Goal: Transaction & Acquisition: Purchase product/service

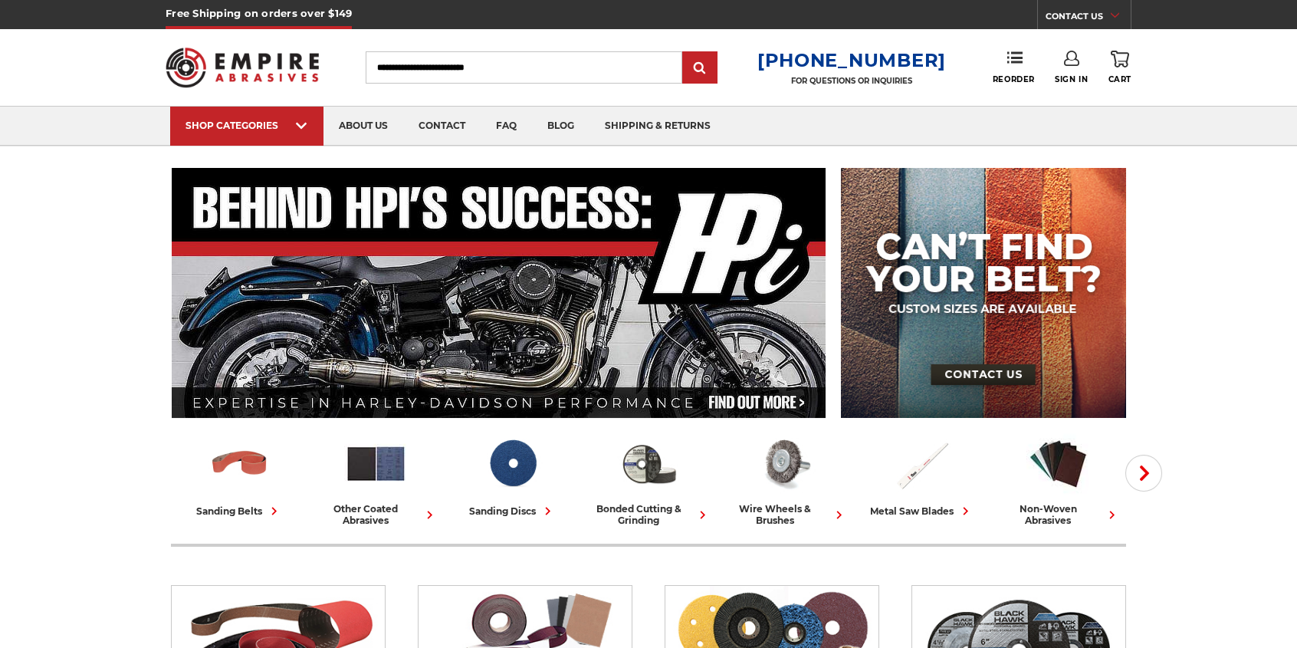
click at [1079, 46] on div "Toggle menu Menu Search [PHONE_NUMBER] FOR QUESTIONS OR INQUIRIES Phone Reorder…" at bounding box center [649, 67] width 966 height 77
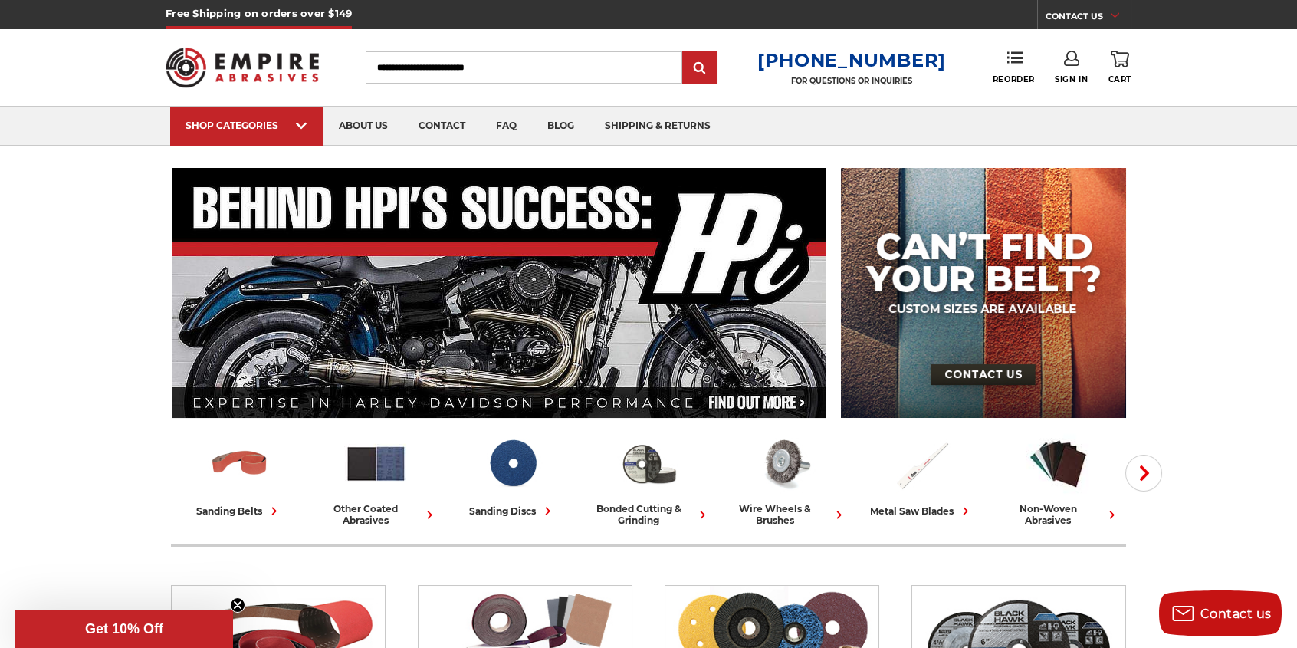
click at [1073, 67] on link "Sign In" at bounding box center [1071, 68] width 33 height 34
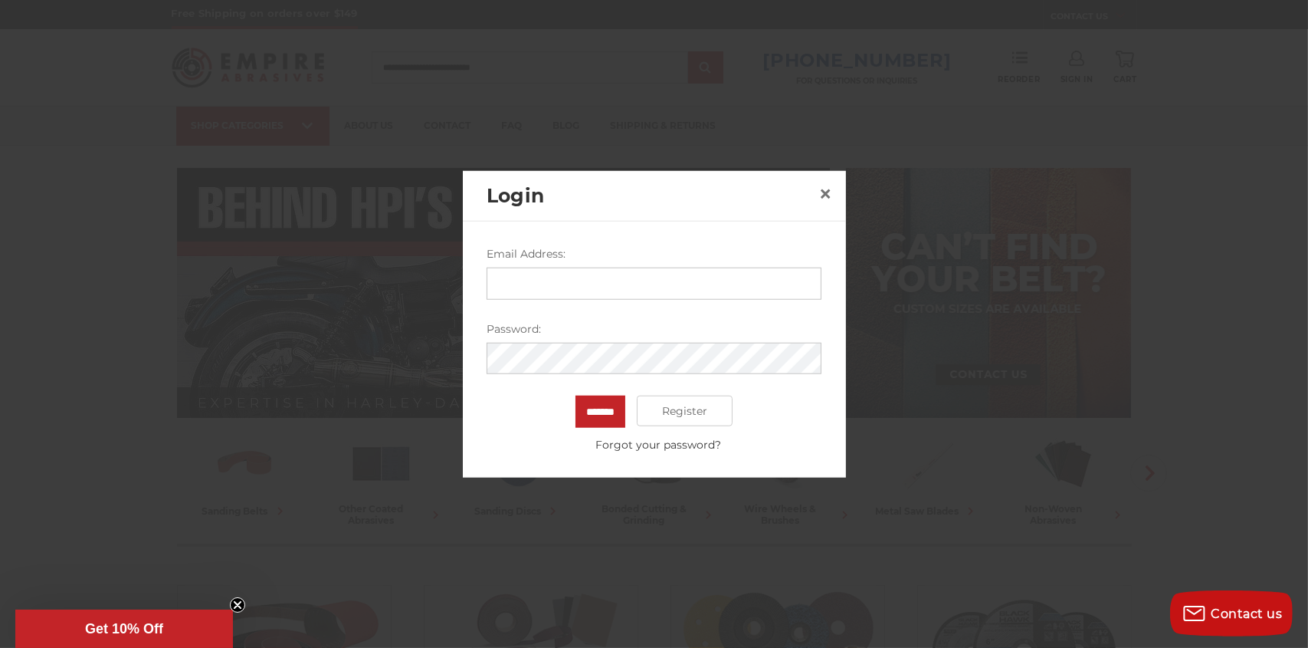
click at [658, 291] on input "Email Address:" at bounding box center [654, 283] width 335 height 32
type input "**********"
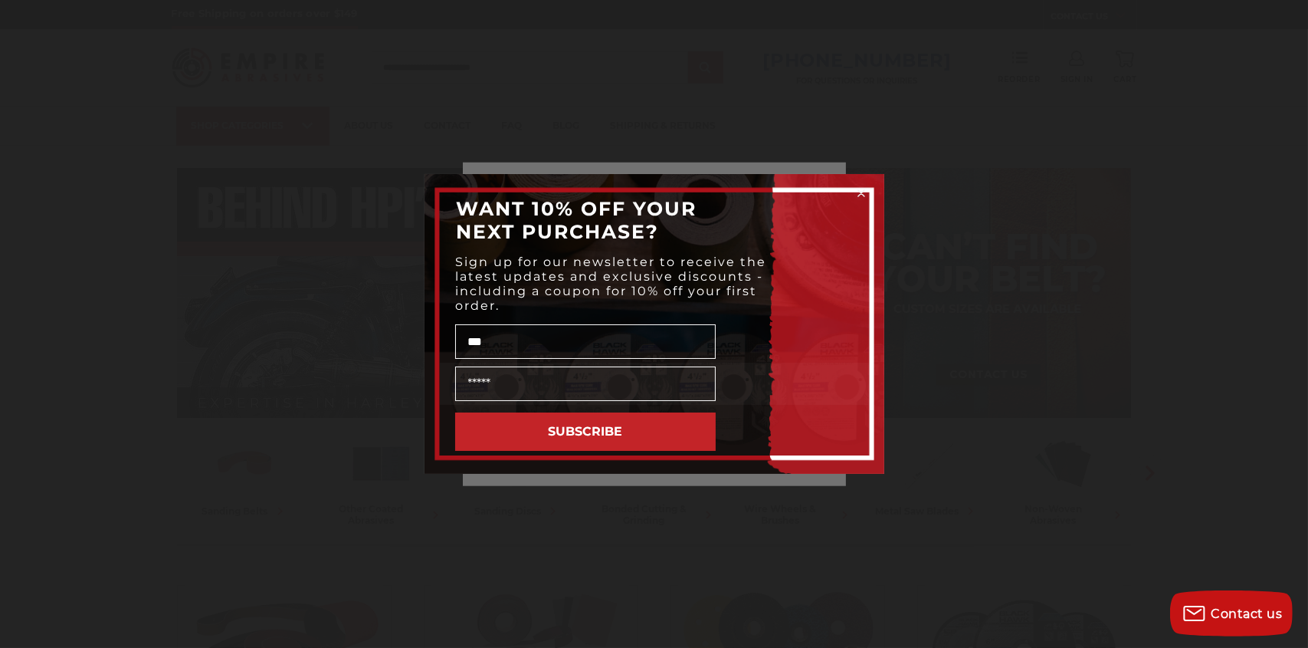
type input "***"
click at [868, 301] on div "Sign up for our newsletter to receive the latest updates and exclusive discount…" at bounding box center [654, 284] width 429 height 66
click at [860, 195] on circle "Close dialog" at bounding box center [861, 193] width 15 height 15
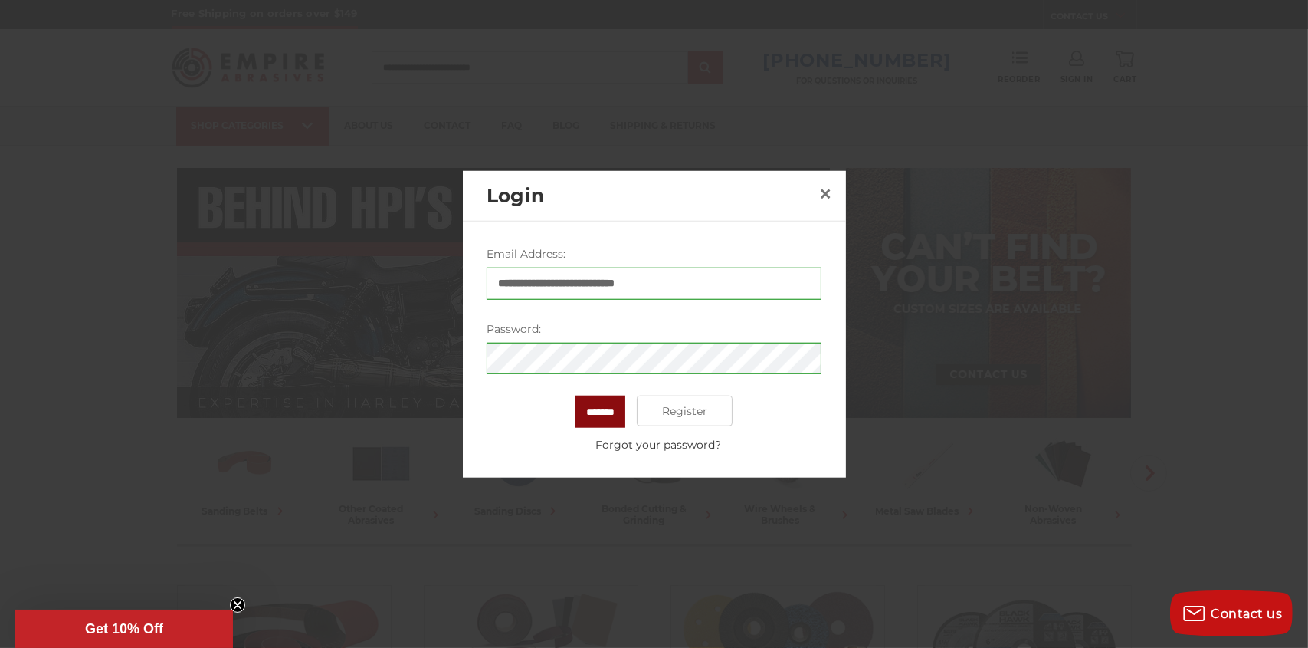
click at [592, 414] on input "*******" at bounding box center [601, 412] width 50 height 32
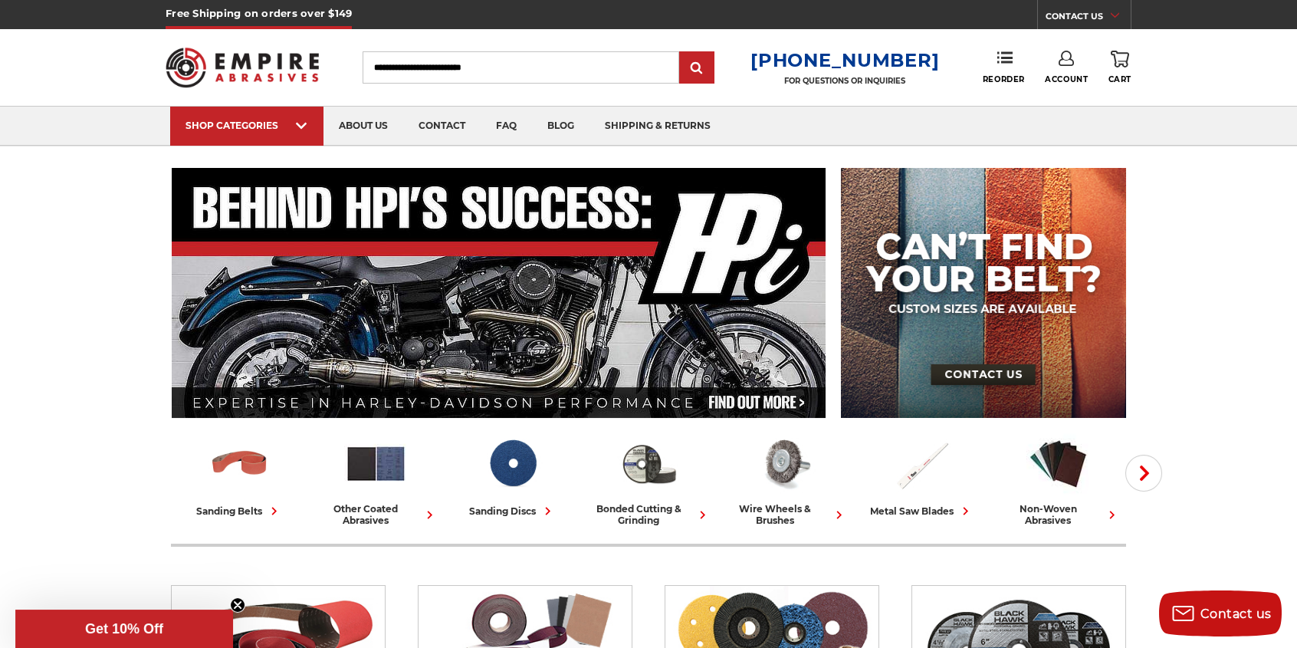
click at [1070, 71] on link "Account" at bounding box center [1066, 68] width 43 height 34
click at [1069, 94] on link "Account" at bounding box center [1067, 99] width 110 height 29
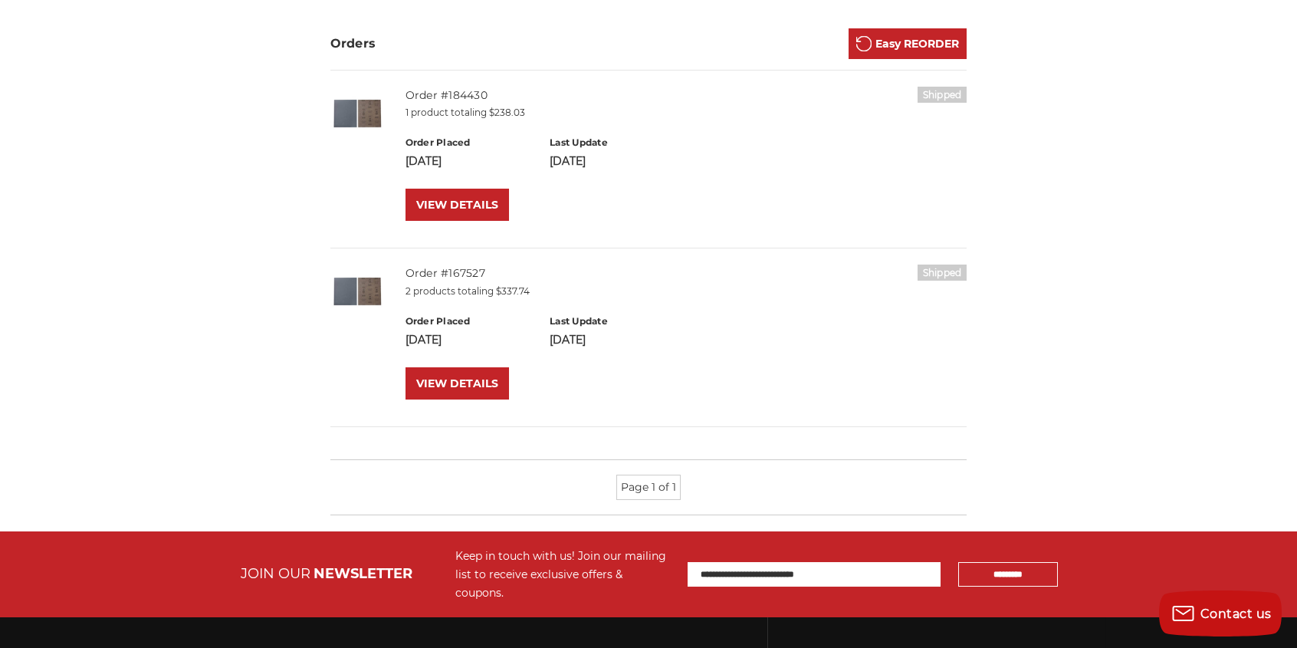
scroll to position [307, 0]
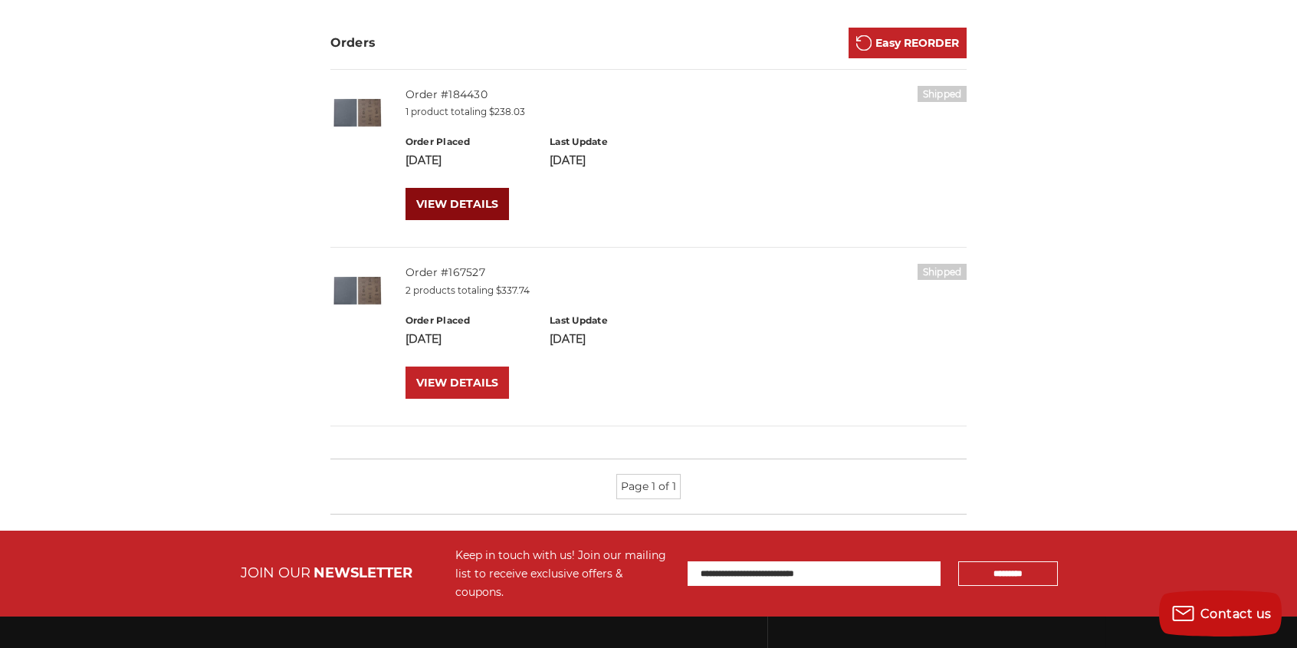
click at [455, 205] on link "VIEW DETAILS" at bounding box center [456, 204] width 103 height 32
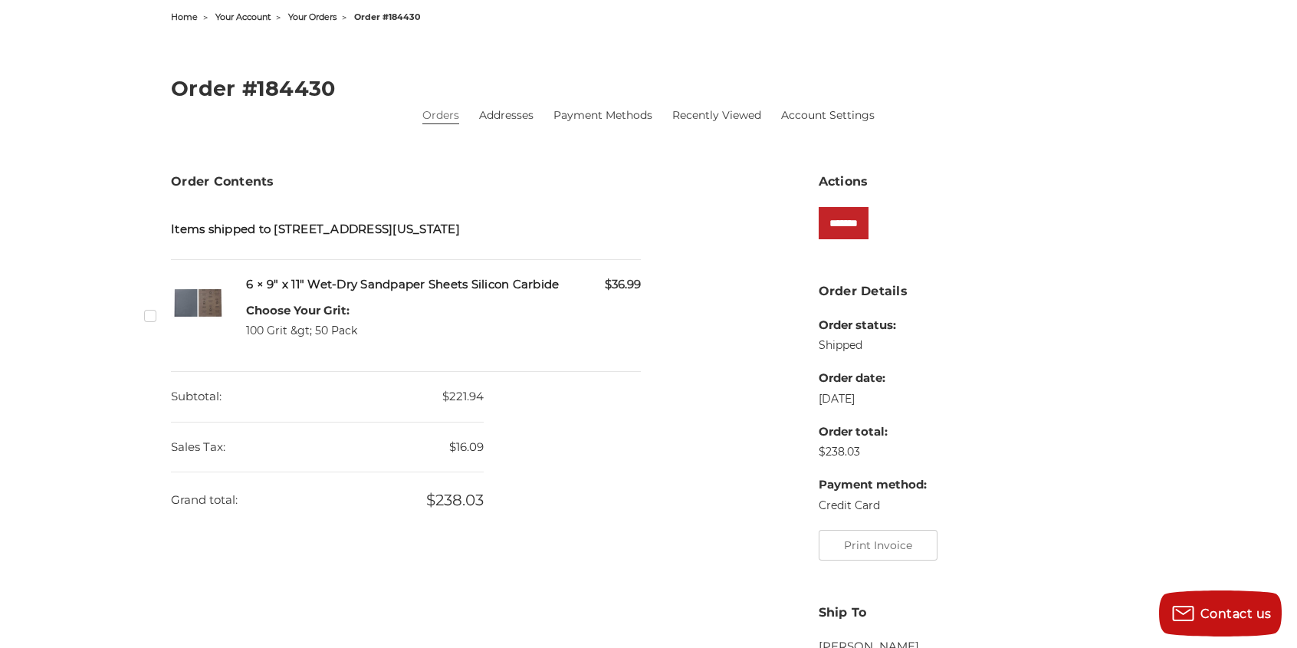
scroll to position [77, 0]
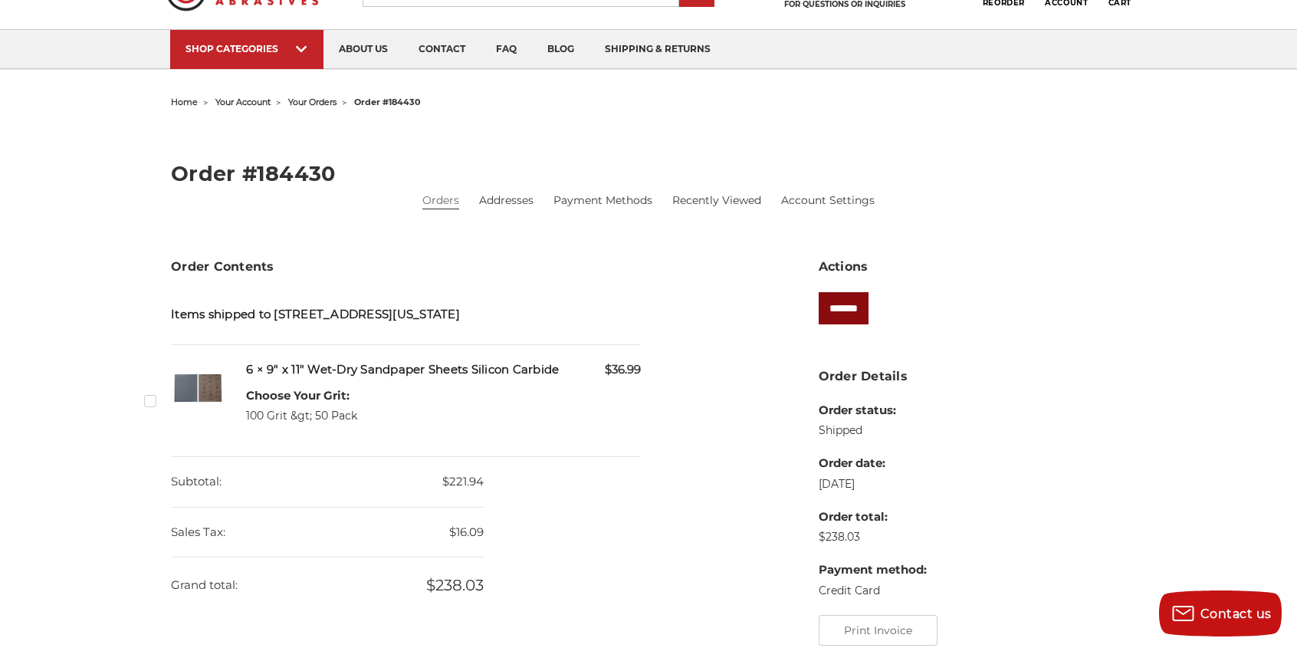
click at [868, 306] on input "*******" at bounding box center [844, 308] width 50 height 32
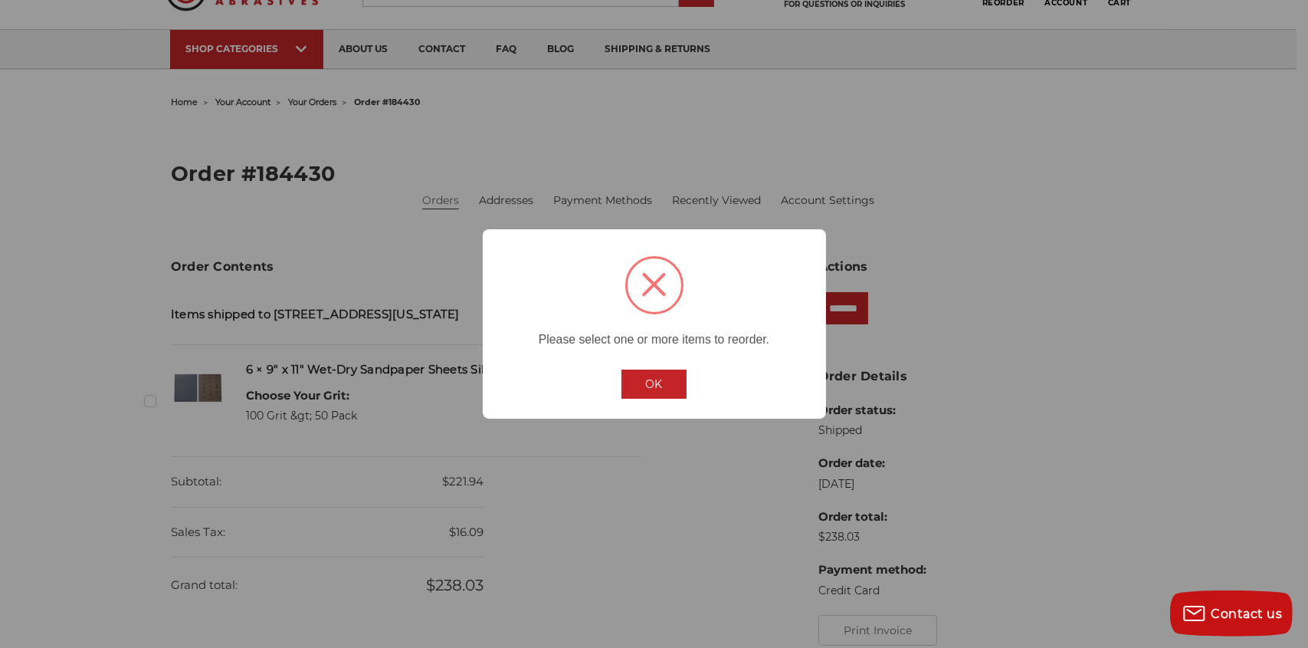
click at [654, 386] on button "OK" at bounding box center [655, 383] width 66 height 29
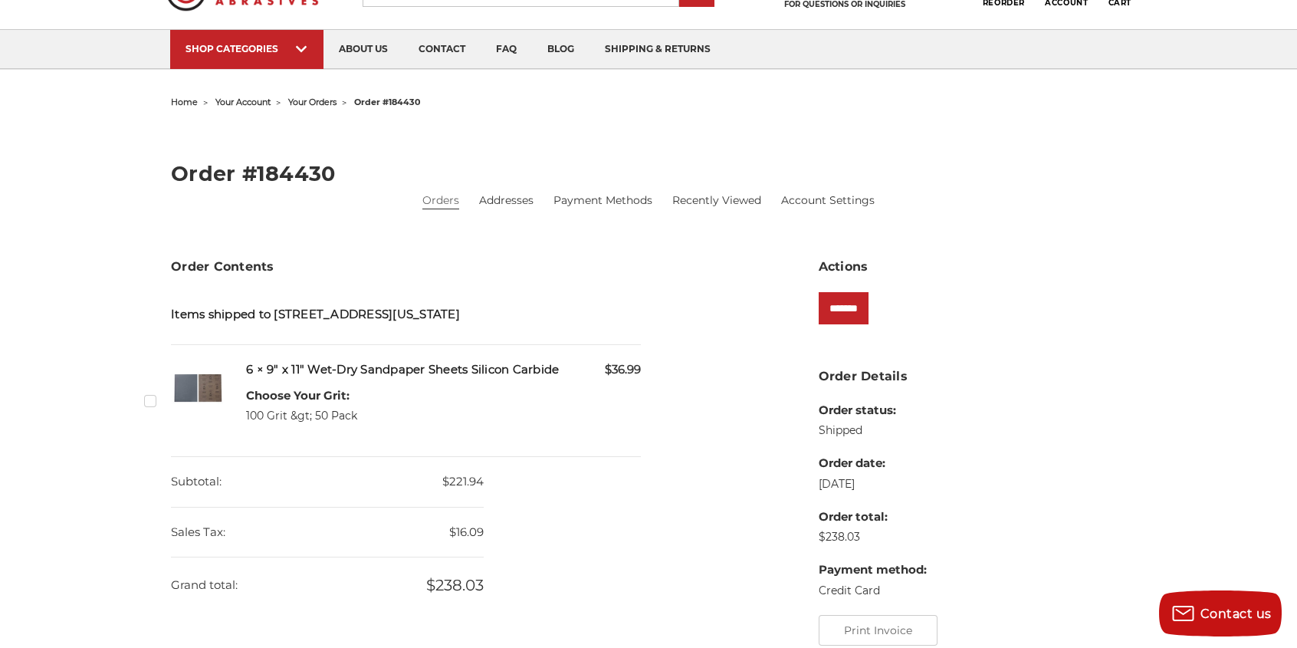
click at [147, 409] on label "Checkbox 500262 label" at bounding box center [152, 400] width 16 height 16
click at [150, 409] on label "Checkbox 500262 label" at bounding box center [152, 400] width 16 height 16
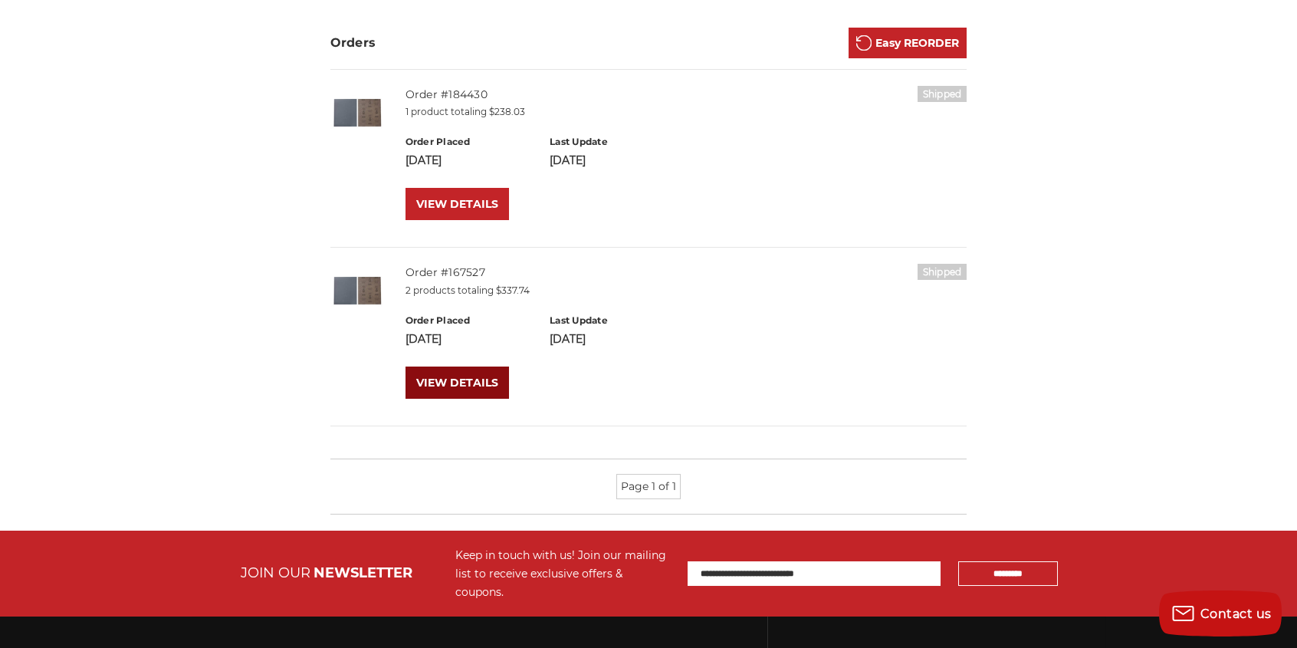
click at [447, 383] on link "VIEW DETAILS" at bounding box center [456, 382] width 103 height 32
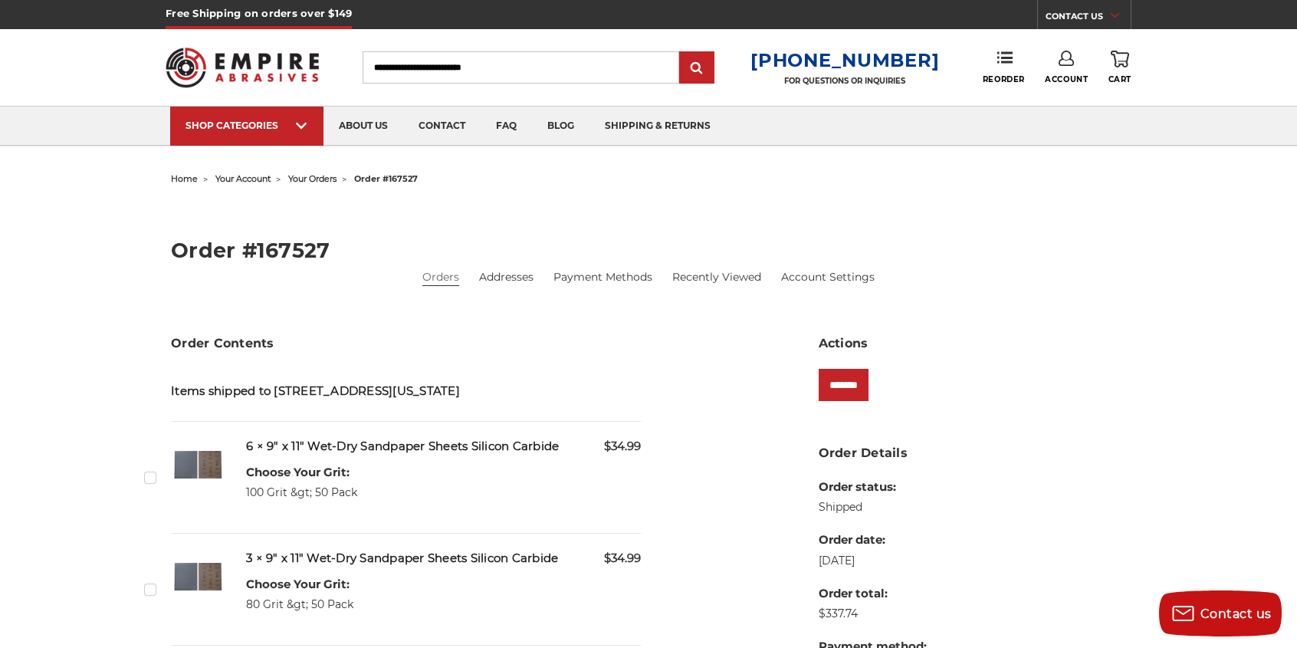
click at [149, 485] on label "Checkbox 450001 label" at bounding box center [152, 477] width 16 height 16
click at [868, 382] on input "*******" at bounding box center [844, 385] width 50 height 32
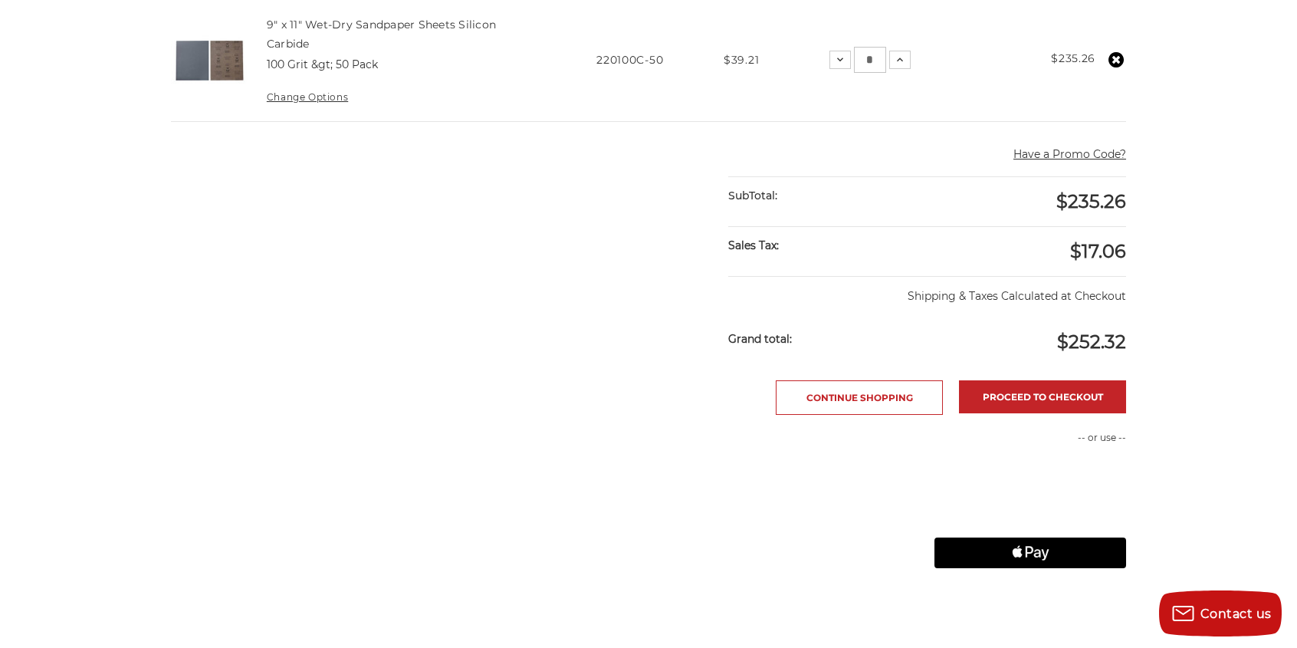
scroll to position [307, 0]
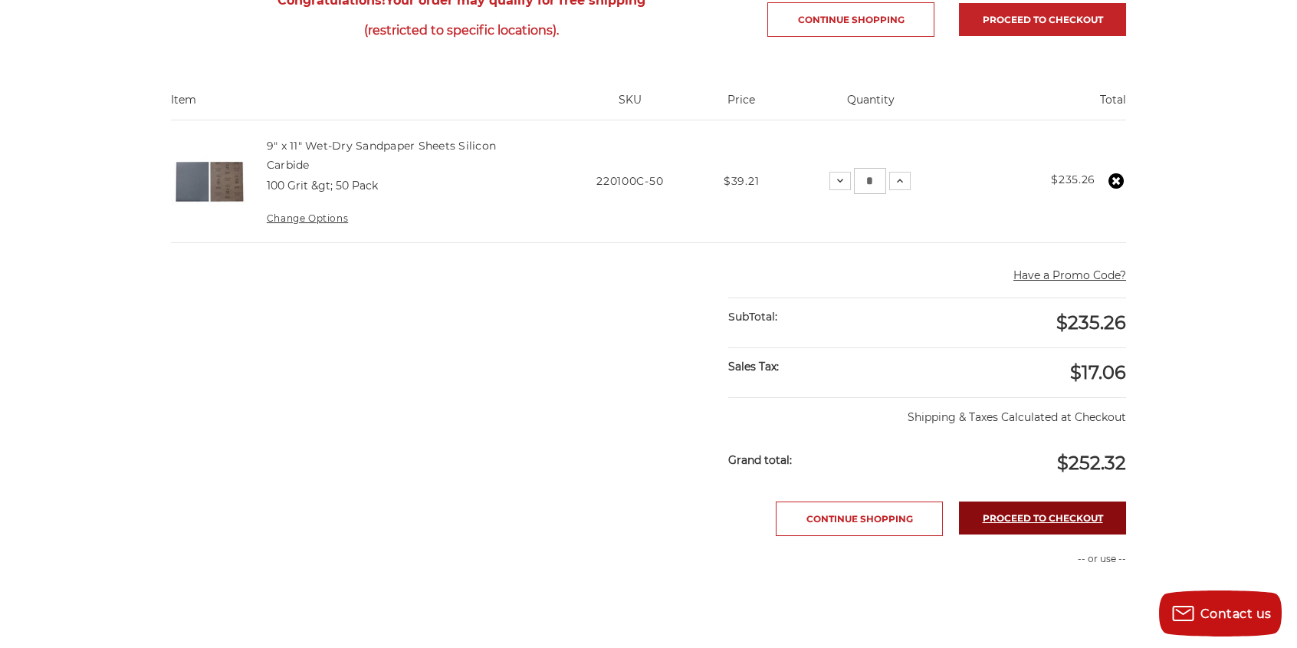
click at [1032, 523] on link "Proceed to checkout" at bounding box center [1042, 517] width 167 height 33
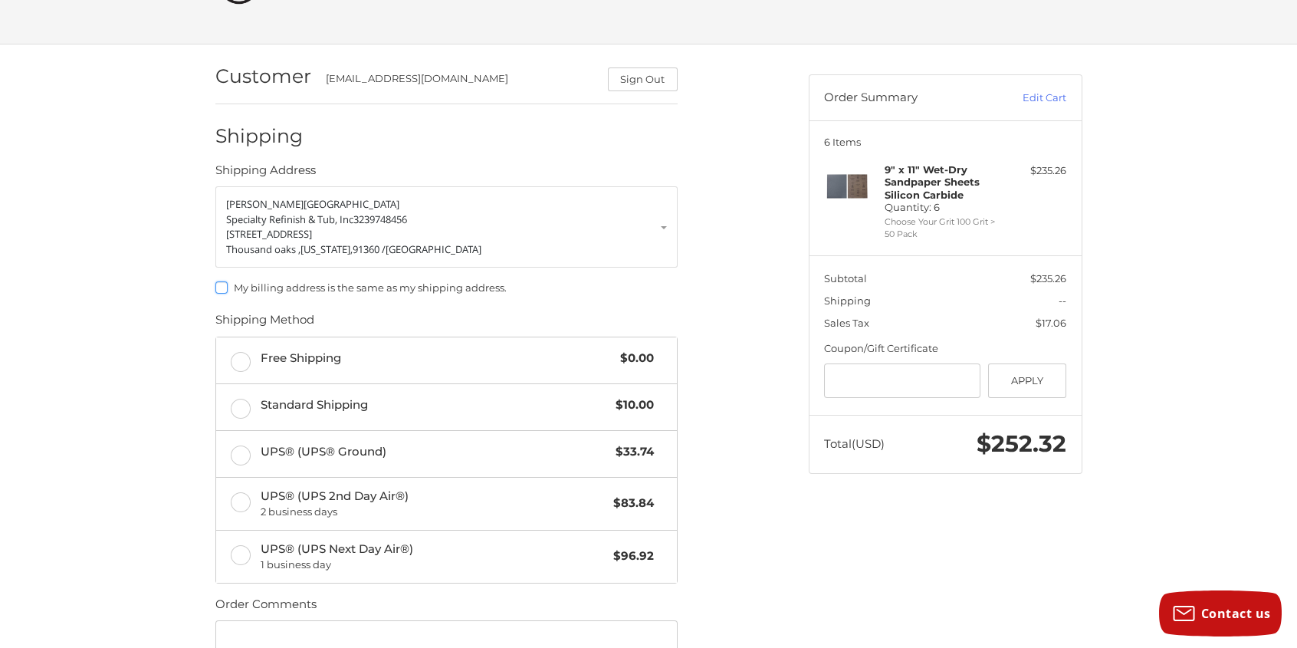
scroll to position [77, 0]
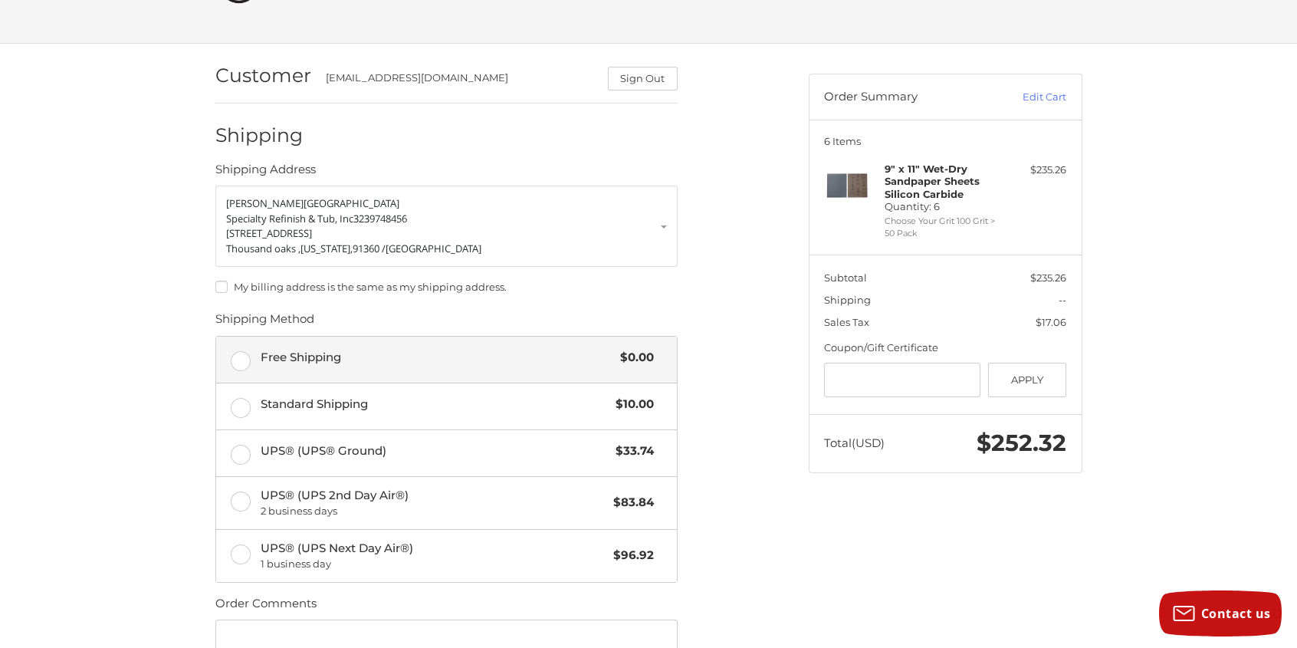
click at [234, 362] on label "Free Shipping $0.00" at bounding box center [446, 360] width 461 height 46
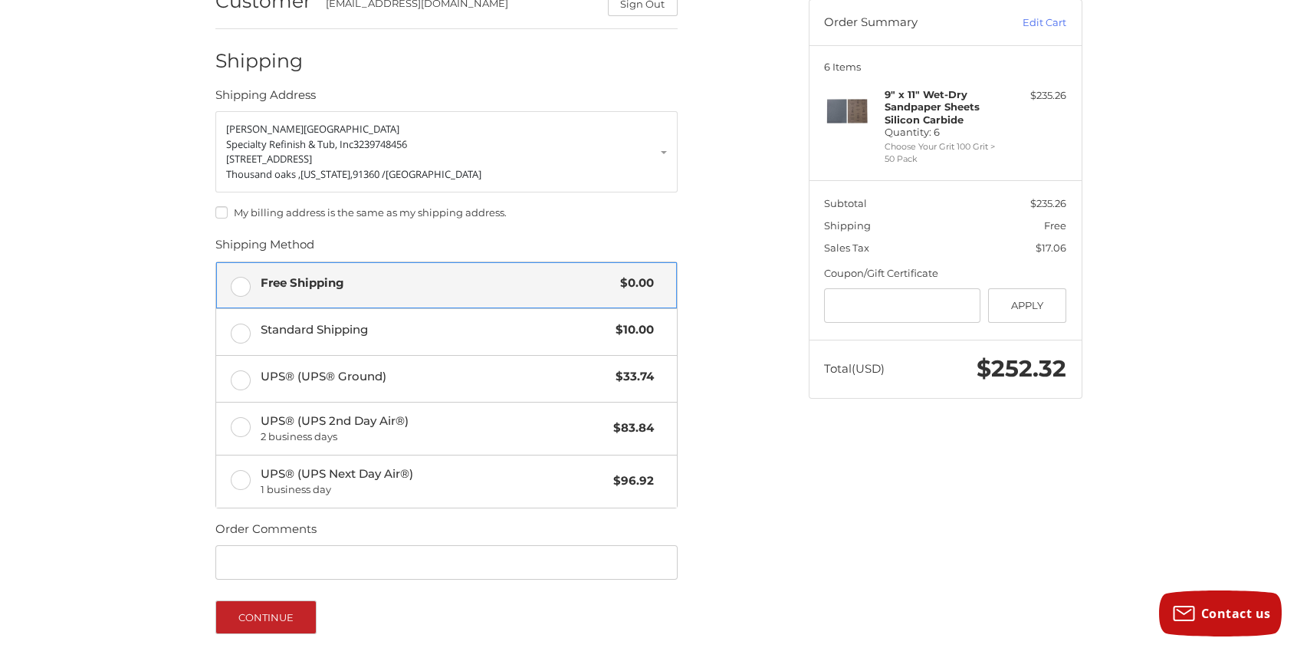
scroll to position [286, 0]
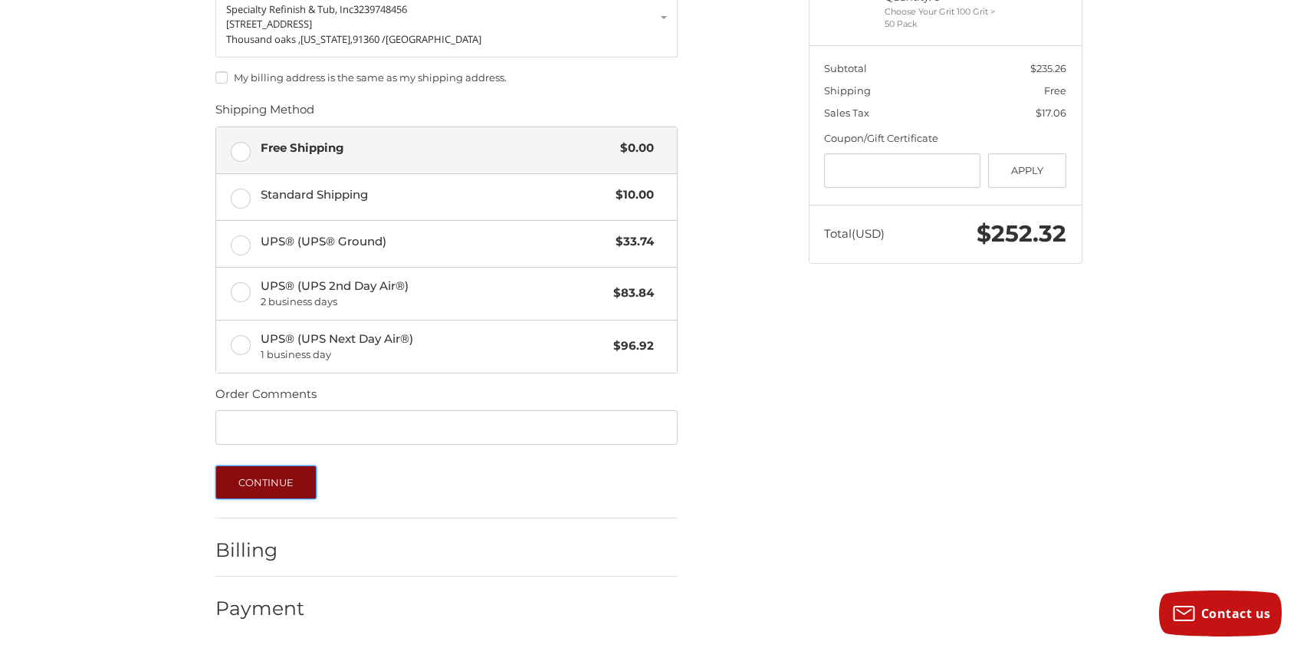
click at [273, 484] on button "Continue" at bounding box center [266, 482] width 102 height 34
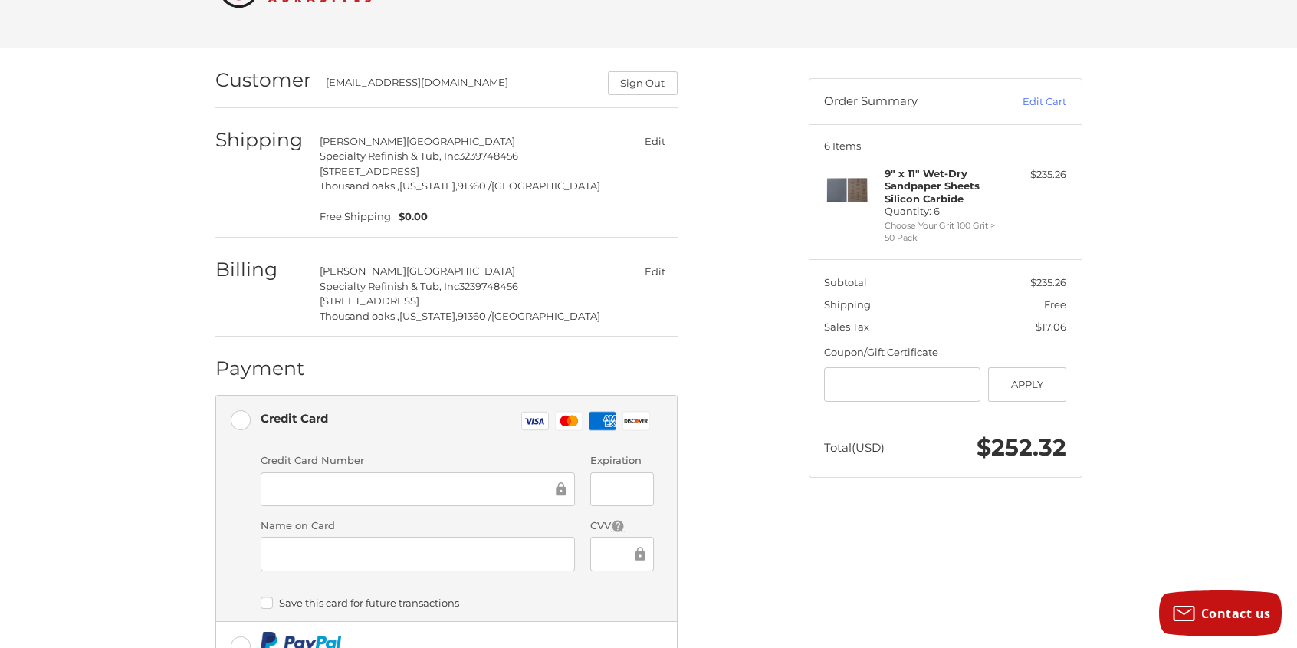
scroll to position [0, 0]
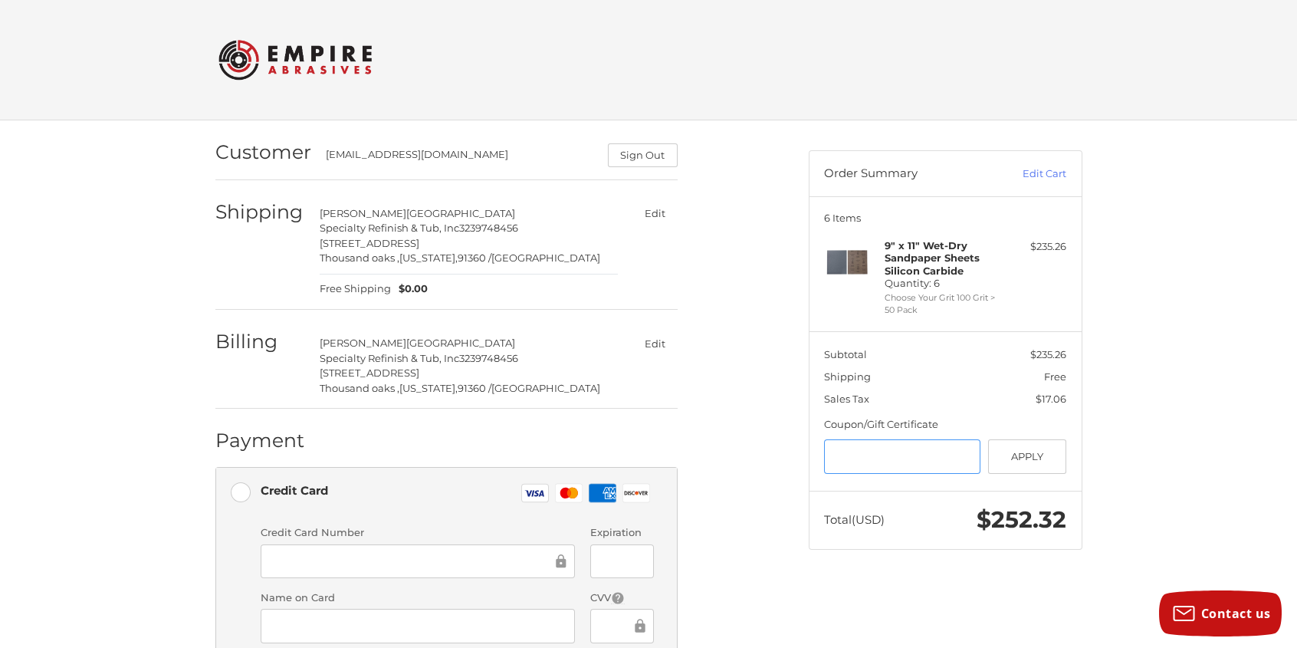
click at [882, 456] on input "Gift Certificate or Coupon Code" at bounding box center [902, 456] width 156 height 34
click at [1035, 463] on button "Apply" at bounding box center [1027, 456] width 79 height 34
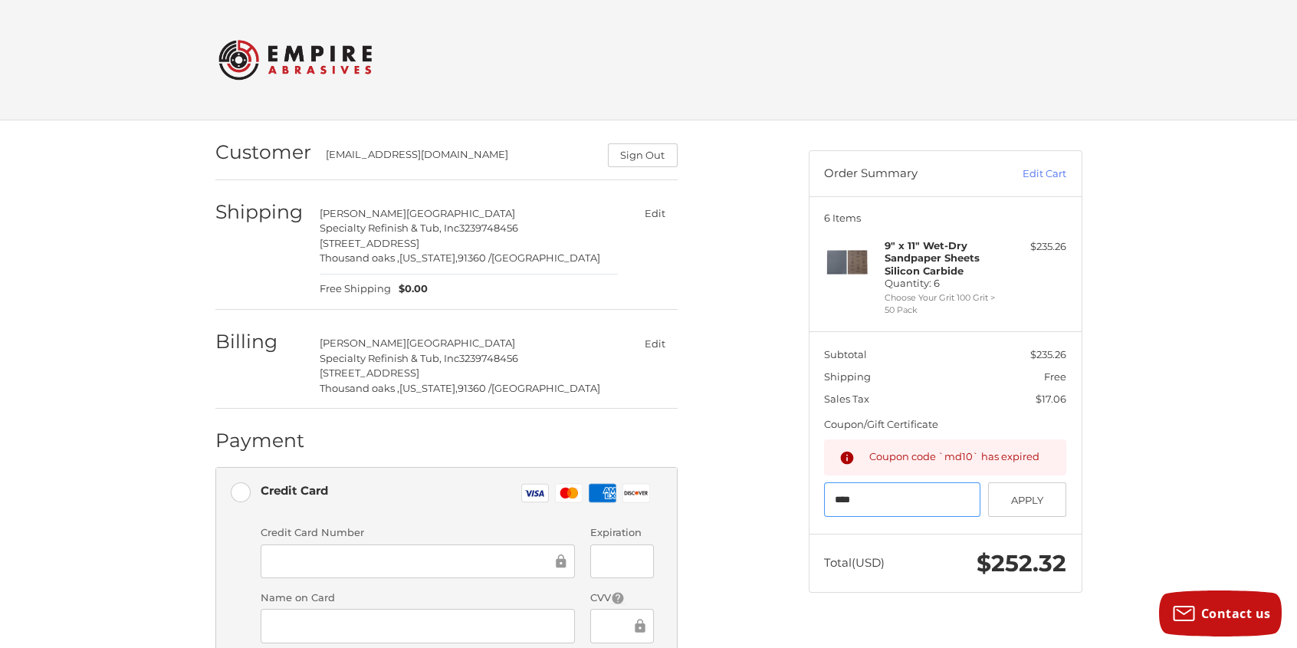
click at [880, 506] on input "****" at bounding box center [902, 499] width 156 height 34
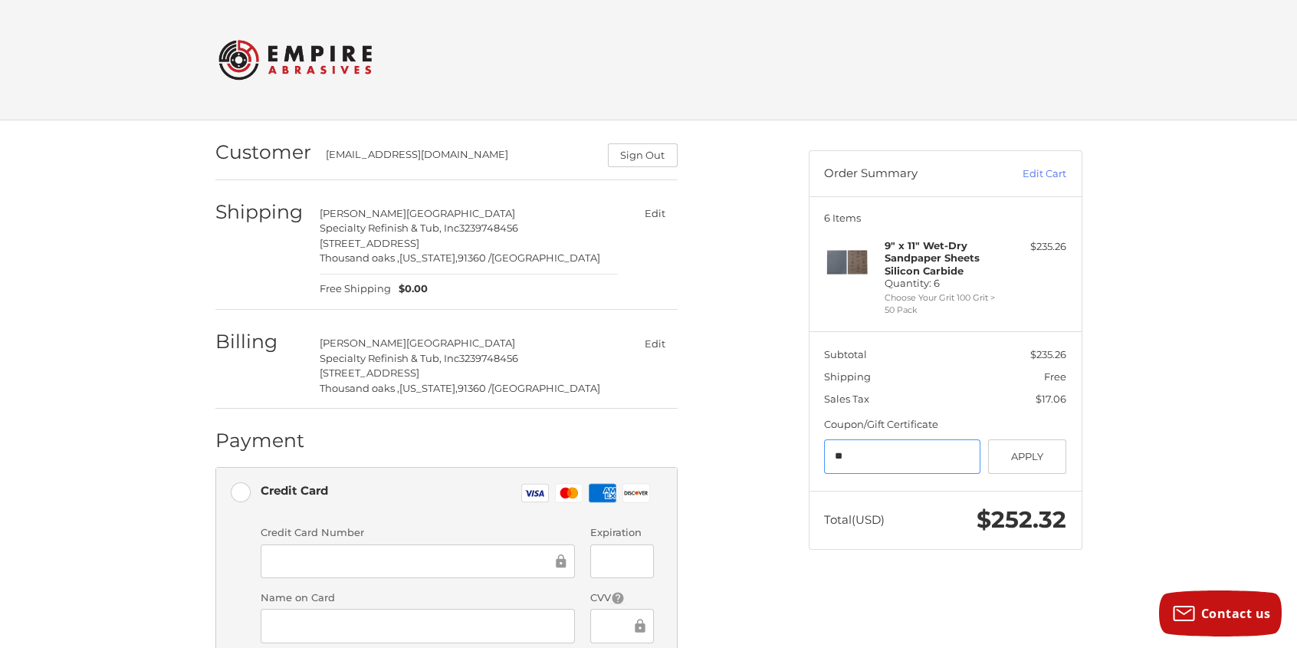
type input "*"
type input "*********"
click at [1017, 462] on button "Apply" at bounding box center [1027, 456] width 79 height 34
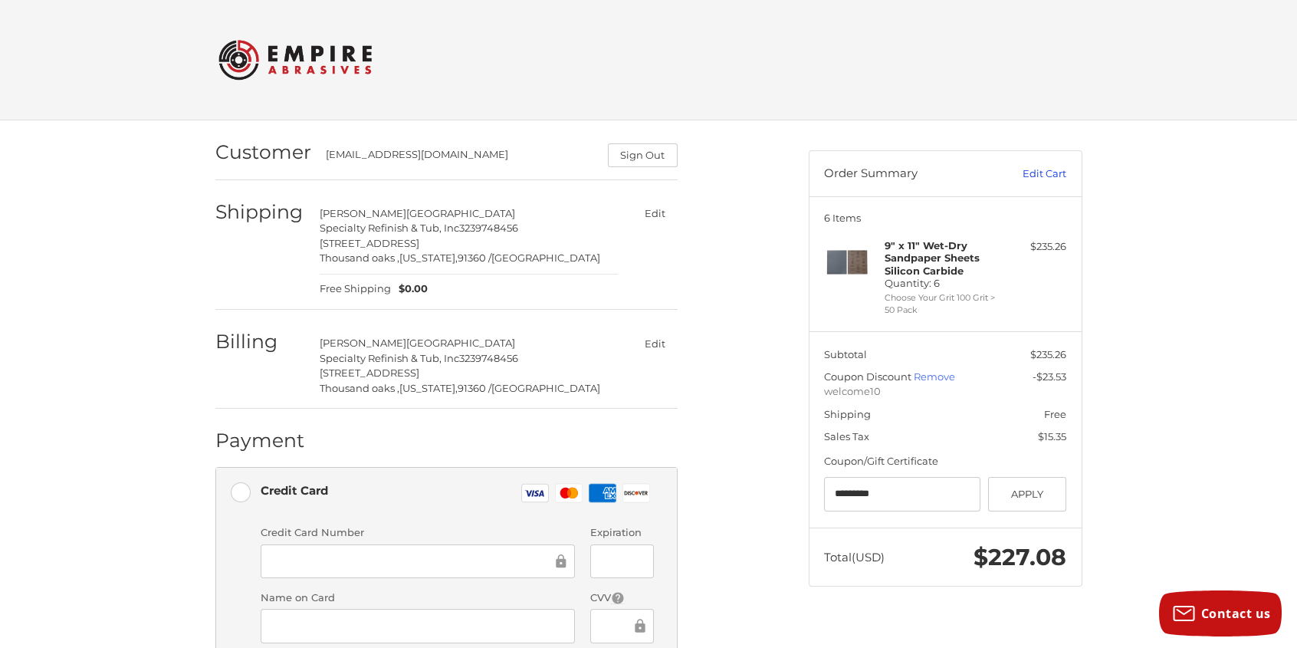
click at [1046, 175] on link "Edit Cart" at bounding box center [1027, 173] width 77 height 15
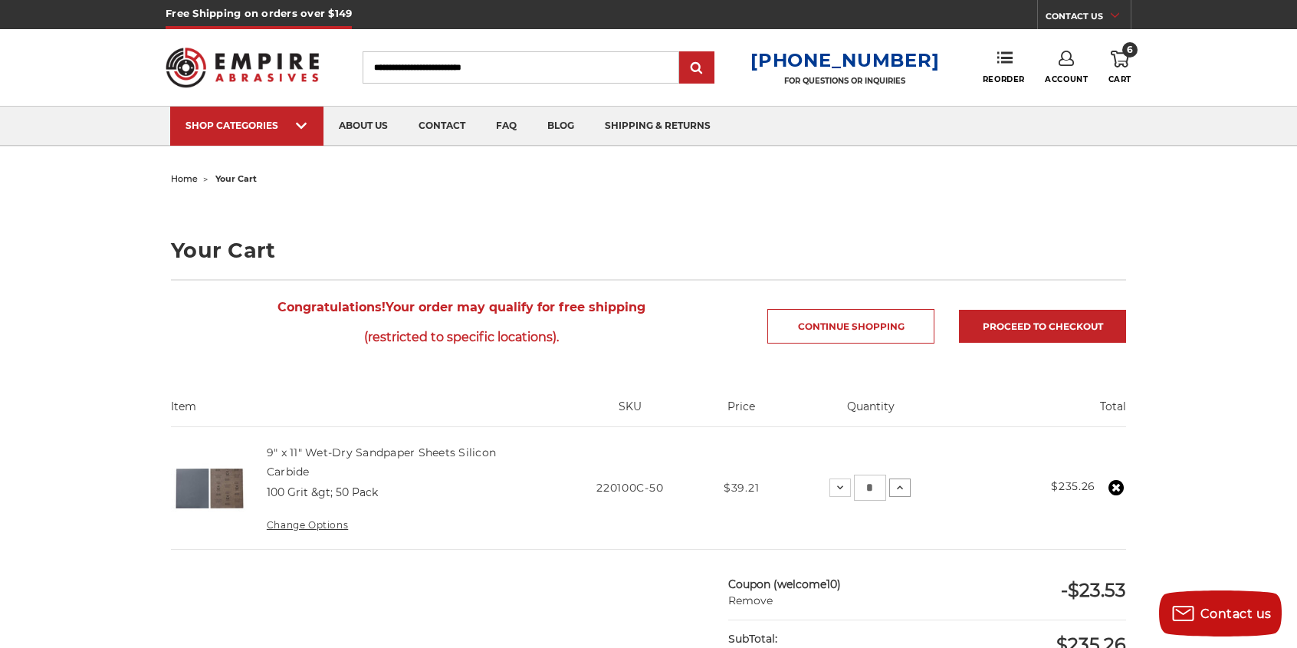
click at [900, 491] on icon at bounding box center [900, 487] width 12 height 12
click at [900, 491] on icon at bounding box center [901, 487] width 12 height 12
click at [1006, 321] on link "Proceed to checkout" at bounding box center [1042, 326] width 167 height 33
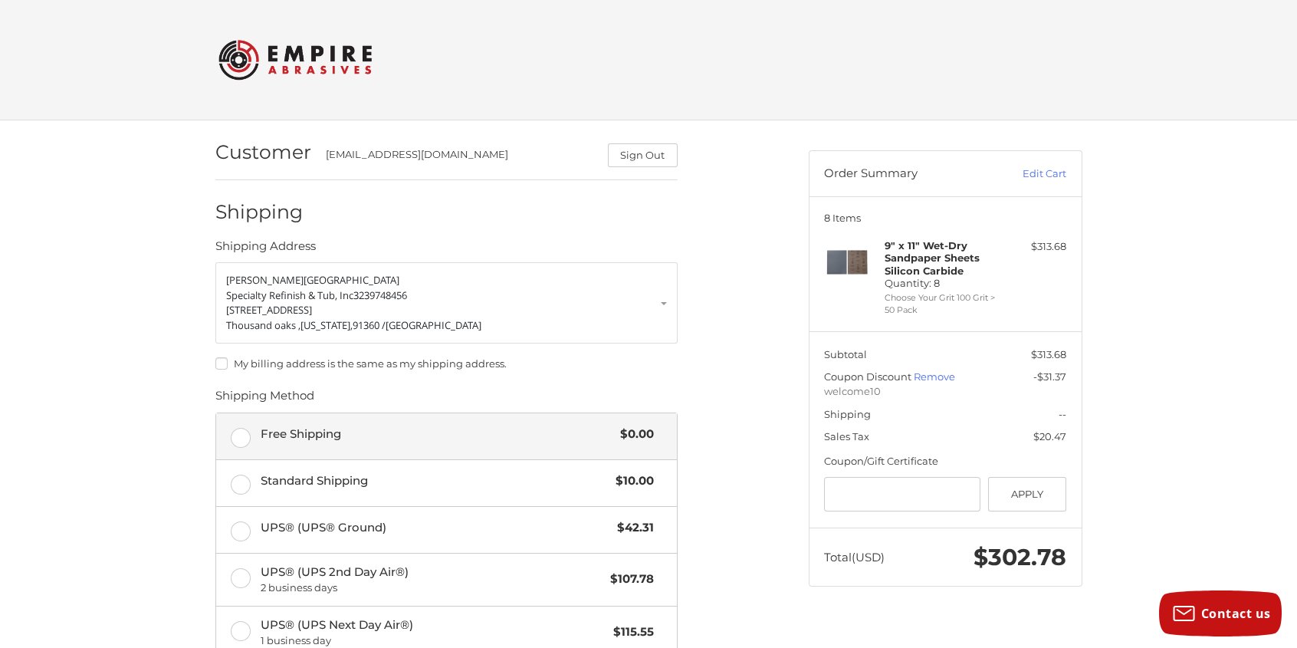
click at [237, 445] on label "Free Shipping $0.00" at bounding box center [446, 436] width 461 height 46
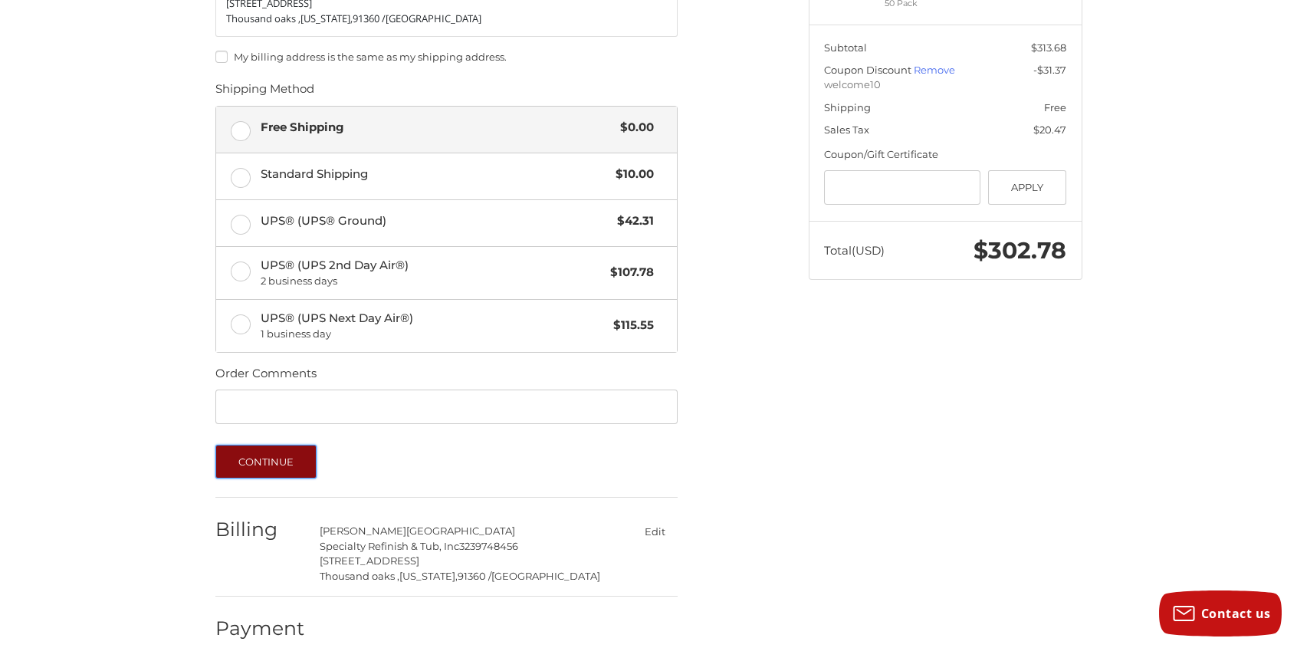
click at [277, 462] on button "Continue" at bounding box center [266, 462] width 102 height 34
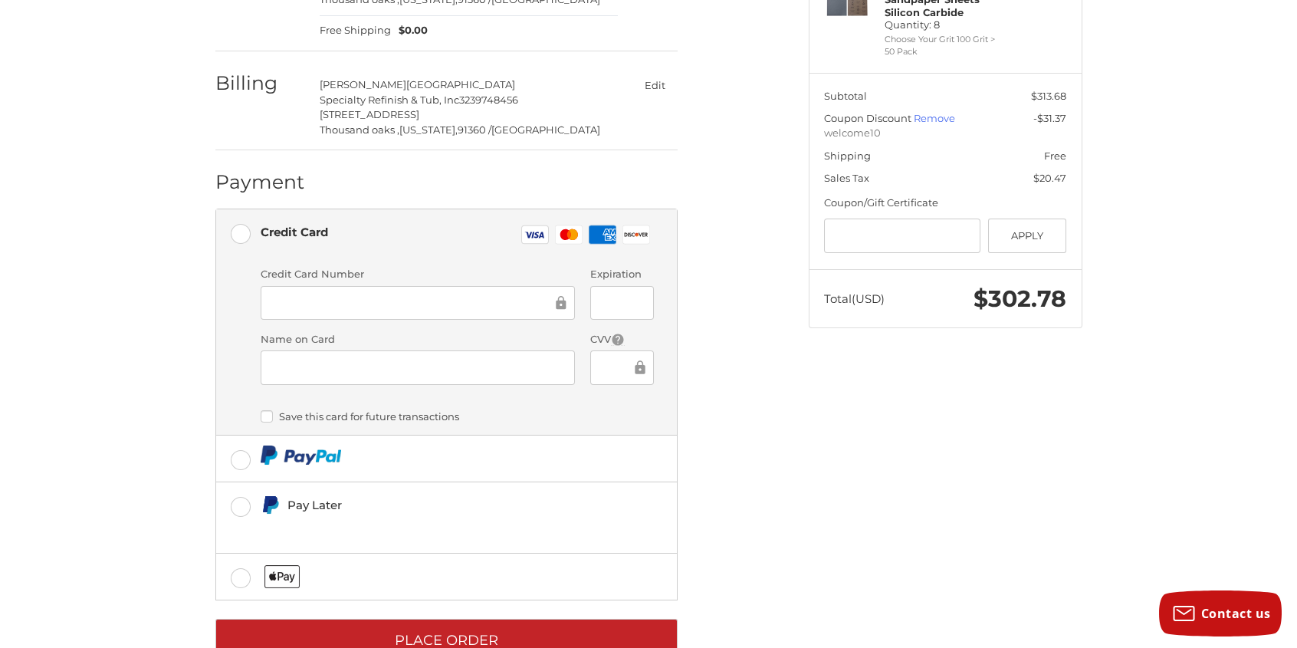
scroll to position [304, 0]
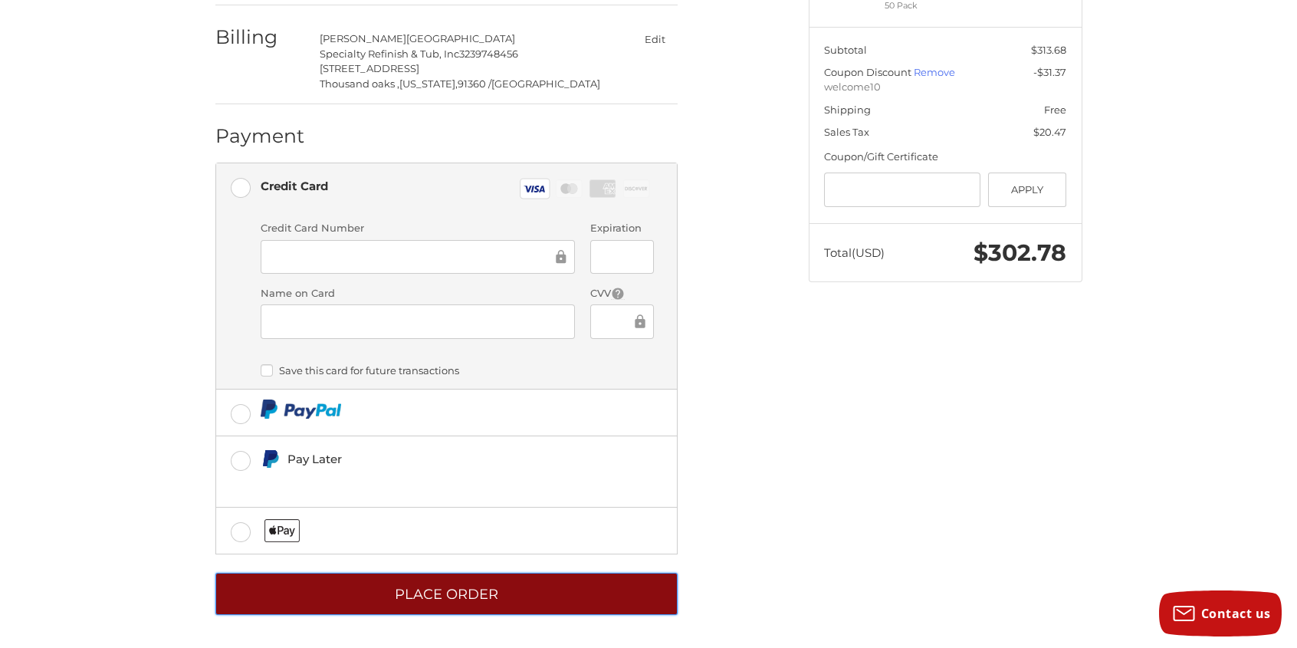
click at [444, 599] on button "Place Order" at bounding box center [446, 594] width 462 height 42
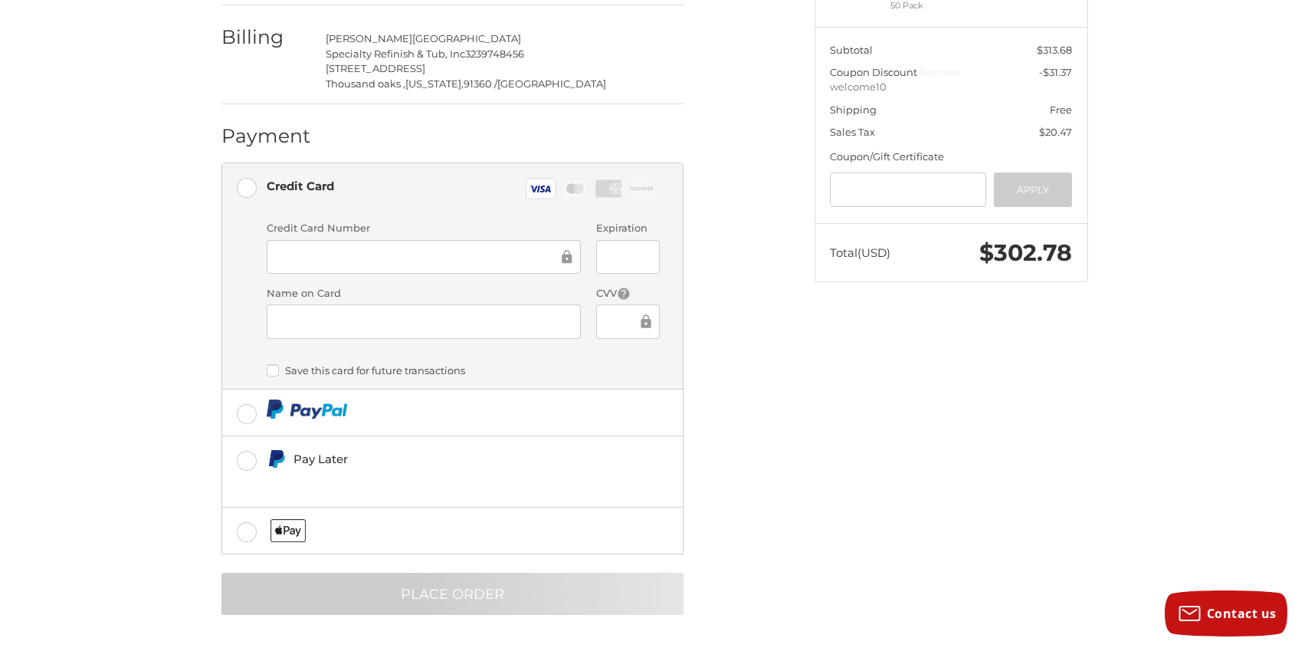
scroll to position [0, 0]
